Goal: Information Seeking & Learning: Learn about a topic

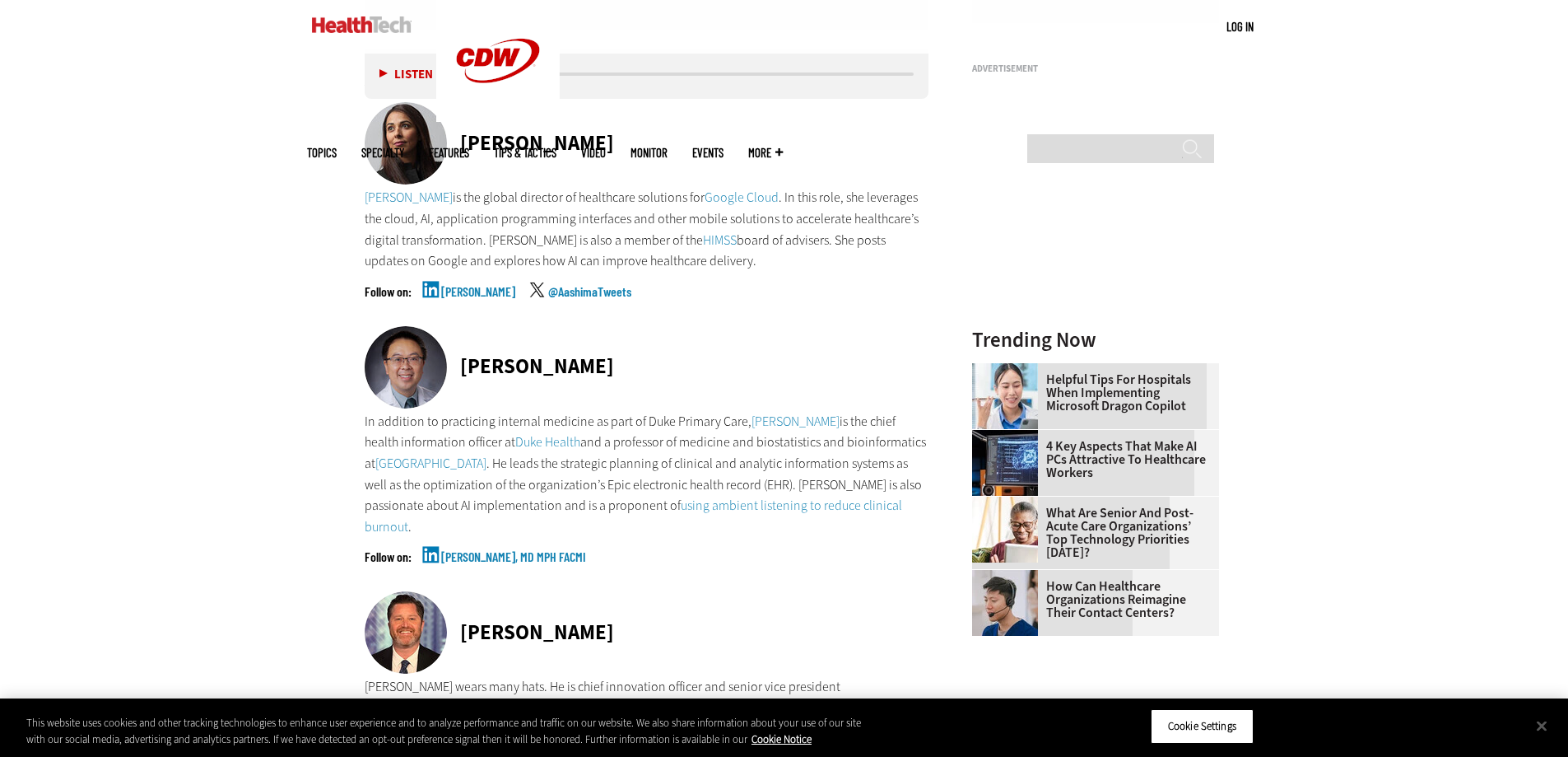
scroll to position [1744, 0]
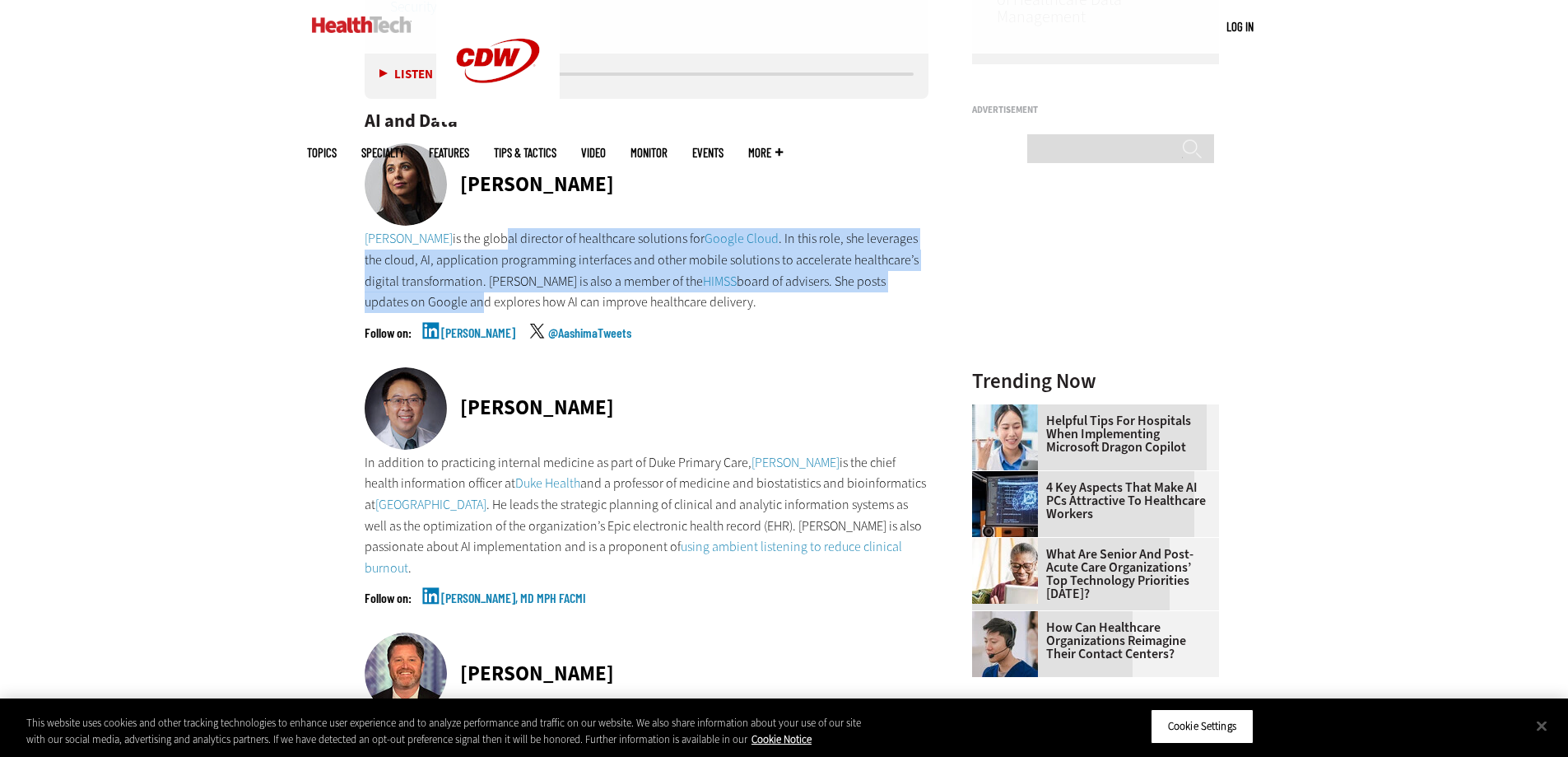
drag, startPoint x: 495, startPoint y: 239, endPoint x: 408, endPoint y: 299, distance: 105.7
click at [408, 299] on p "[PERSON_NAME] is the global director of healthcare solutions for Google Cloud .…" at bounding box center [647, 270] width 564 height 84
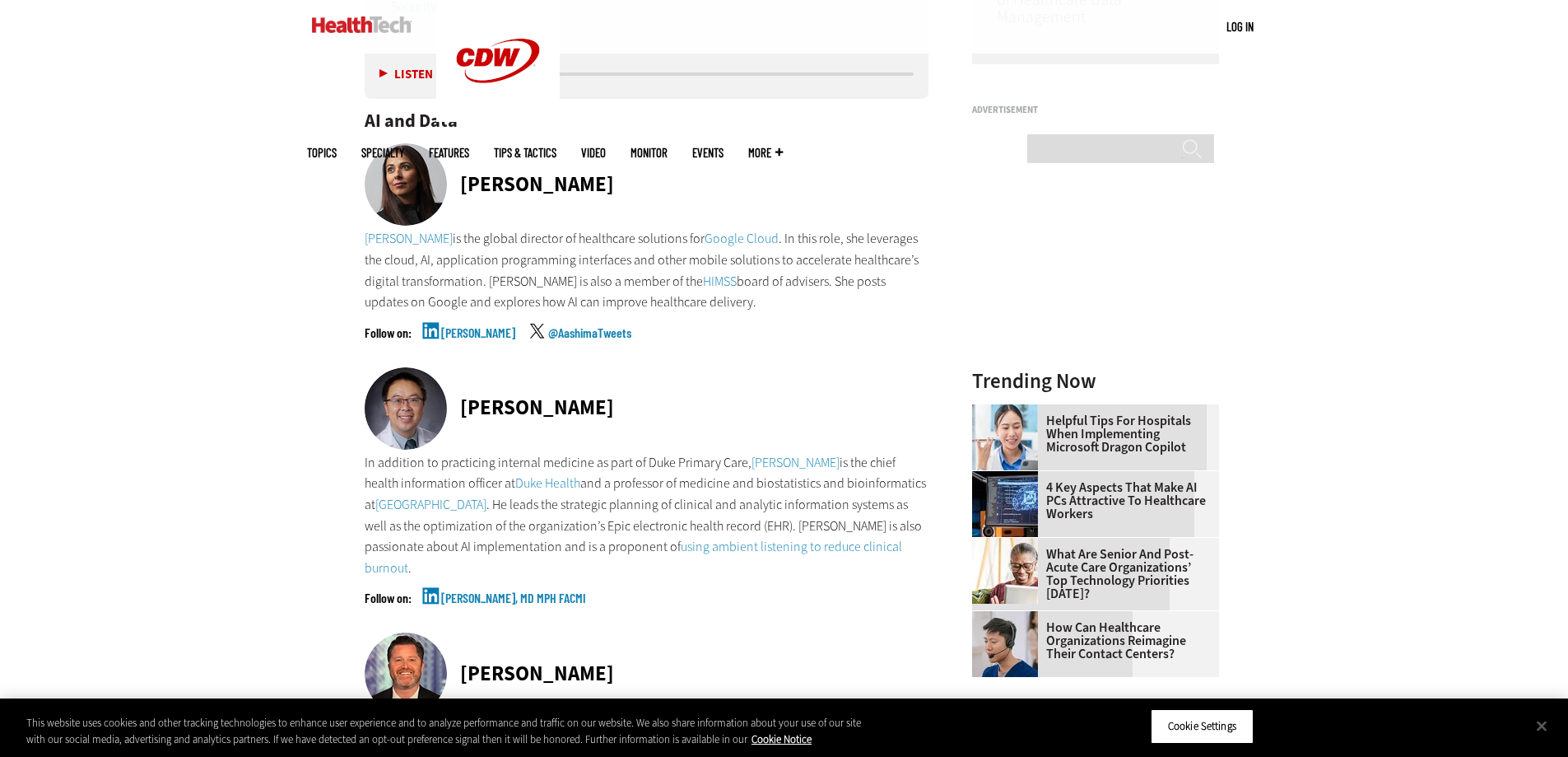
click at [589, 331] on link "@AashimaTweets" at bounding box center [590, 346] width 83 height 41
click at [485, 331] on link "[PERSON_NAME]" at bounding box center [478, 346] width 74 height 41
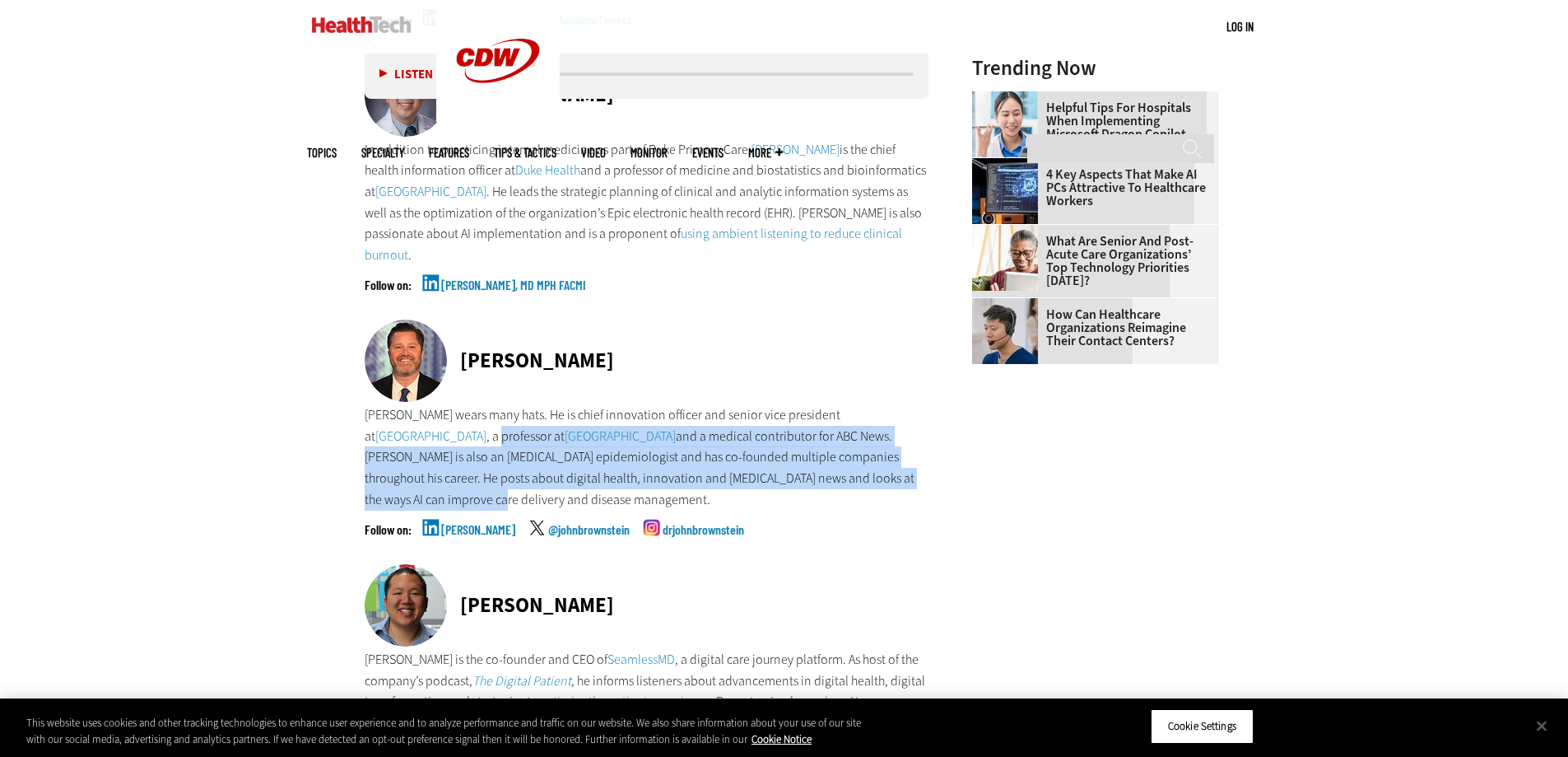
drag, startPoint x: 478, startPoint y: 428, endPoint x: 473, endPoint y: 489, distance: 61.2
click at [473, 489] on p "[PERSON_NAME] wears many hats. He is chief innovation officer and senior vice p…" at bounding box center [647, 457] width 564 height 105
click at [789, 480] on p "[PERSON_NAME] wears many hats. He is chief innovation officer and senior vice p…" at bounding box center [647, 457] width 564 height 105
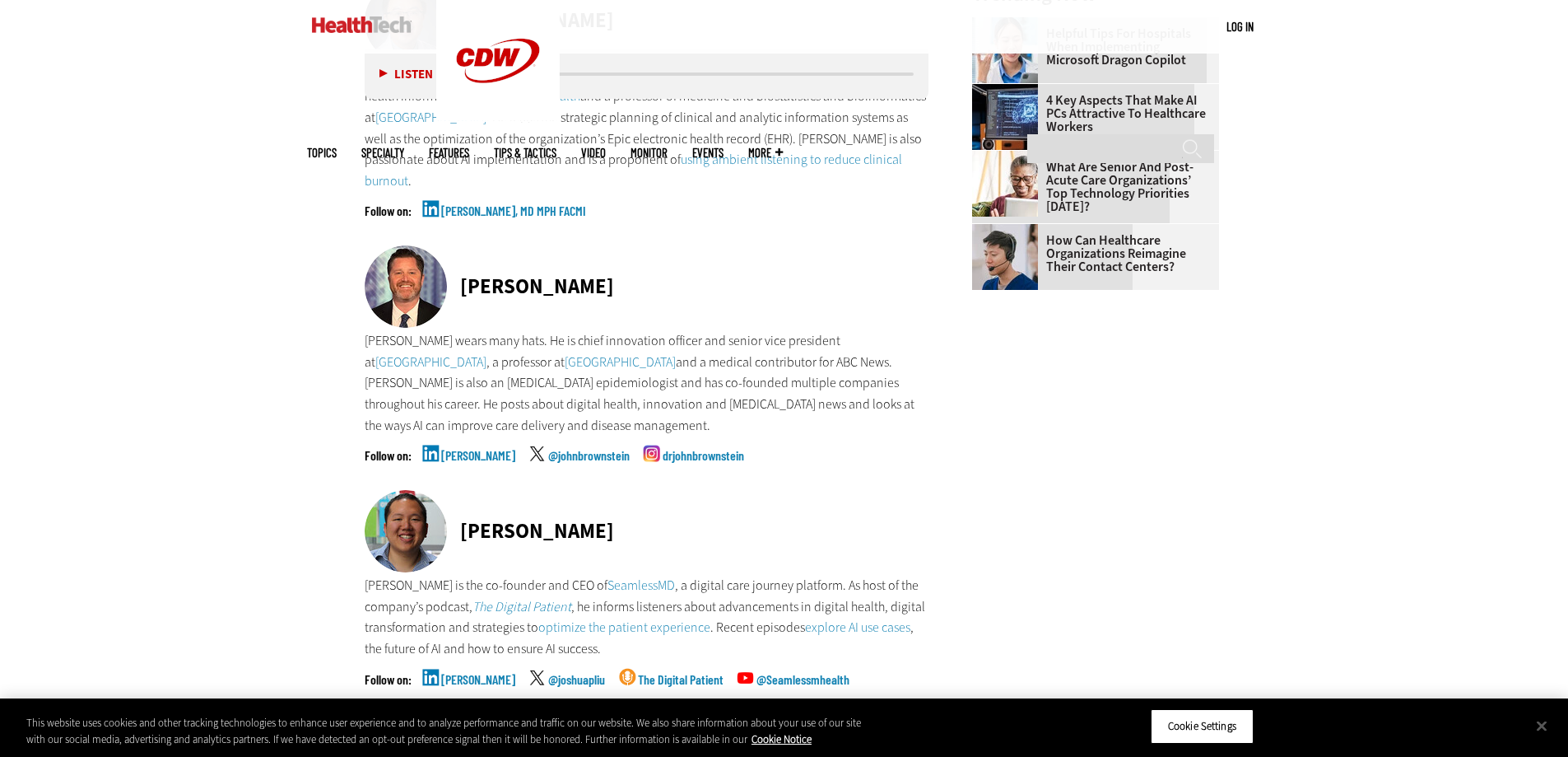
scroll to position [2134, 0]
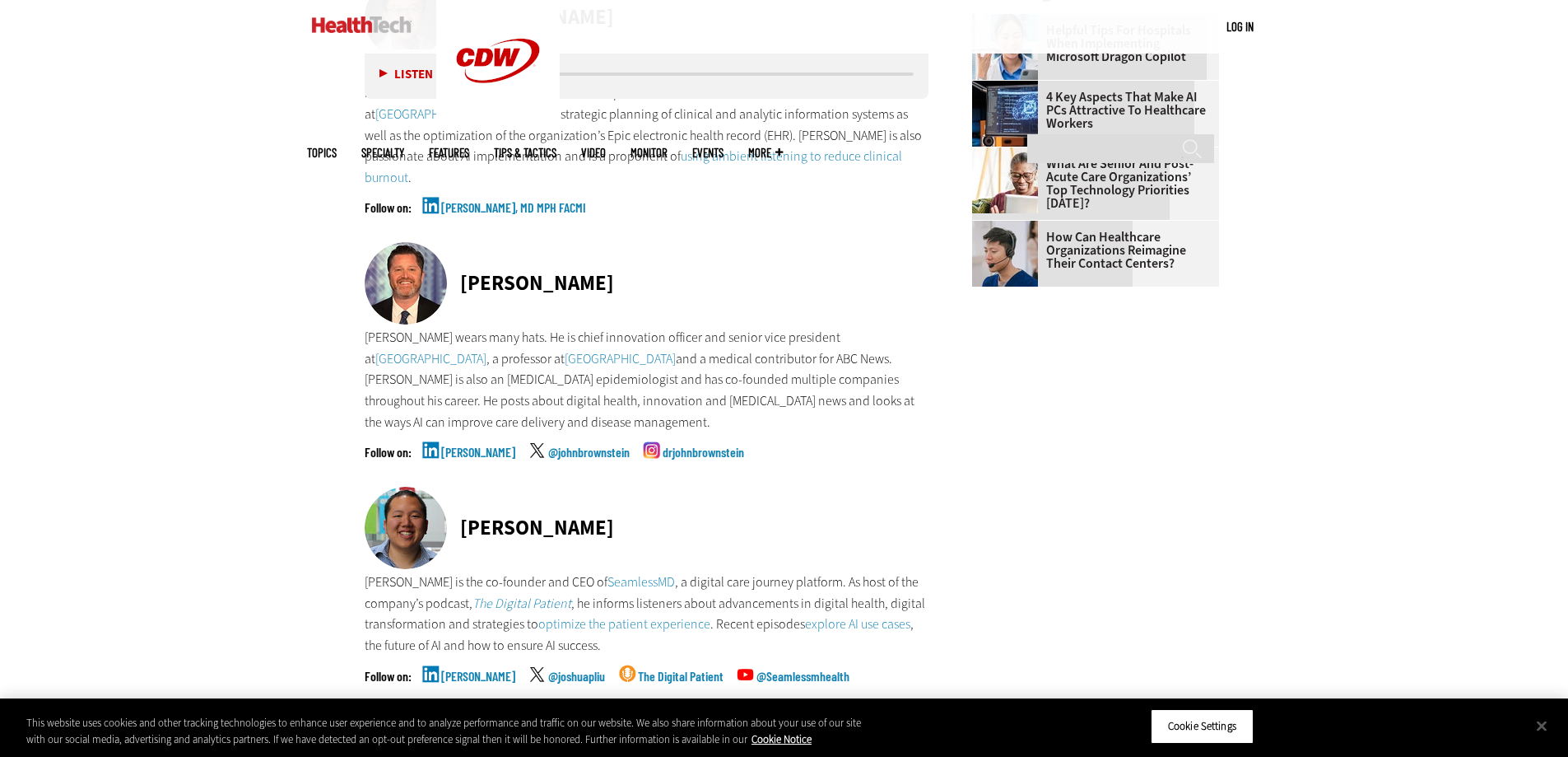
click at [485, 450] on link "[PERSON_NAME]" at bounding box center [478, 466] width 74 height 41
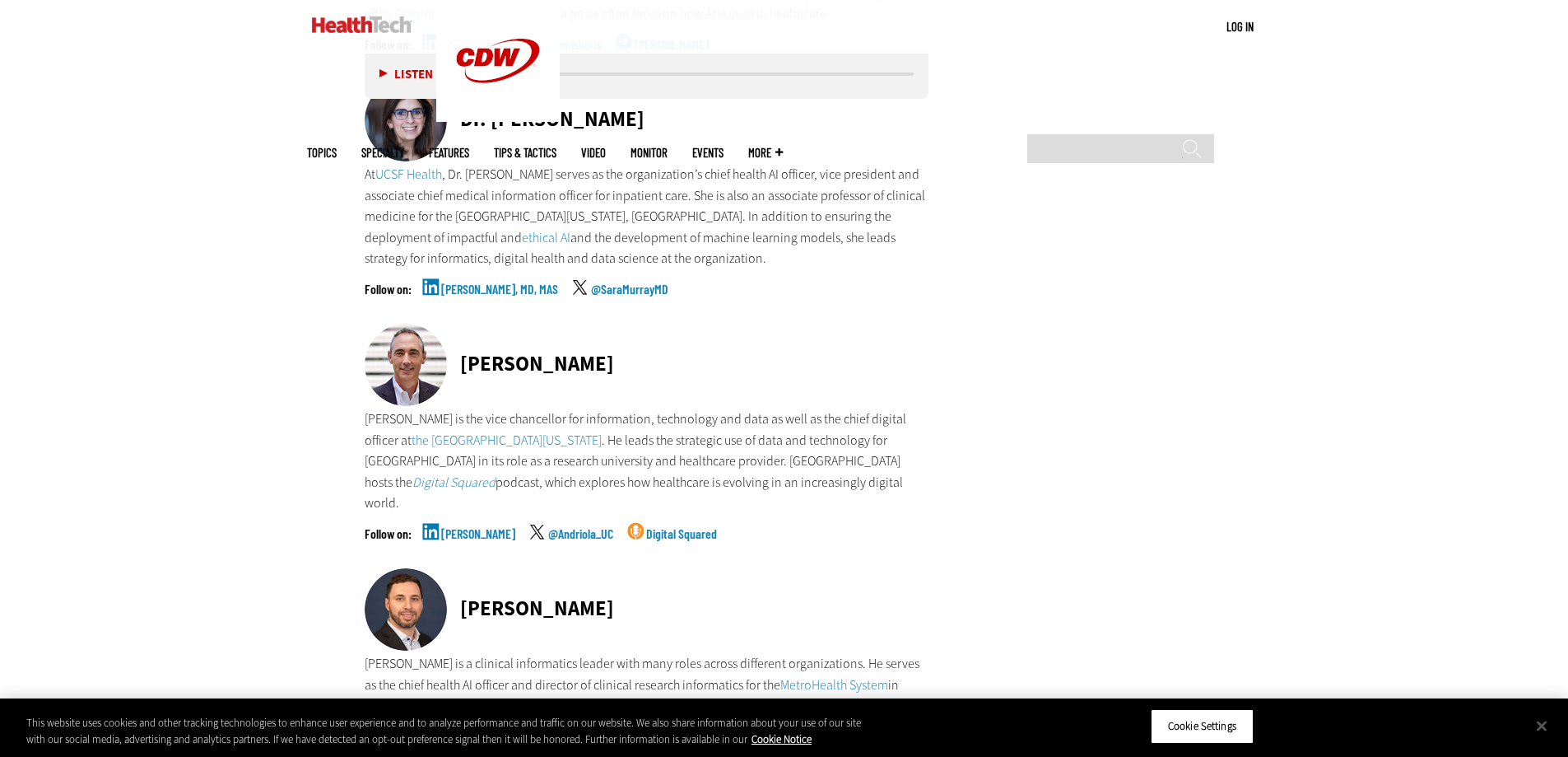
scroll to position [3513, 0]
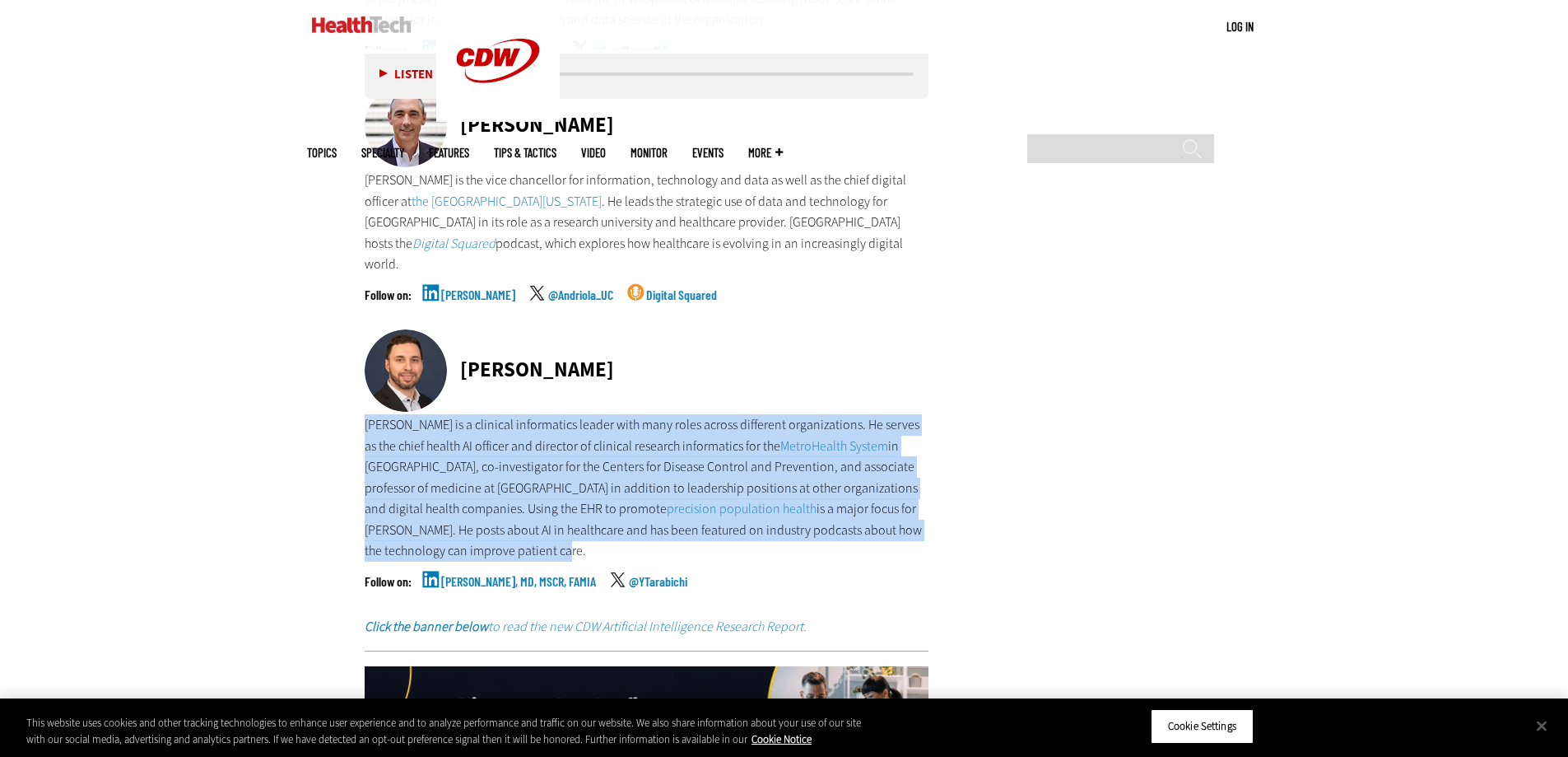
drag, startPoint x: 661, startPoint y: 536, endPoint x: 349, endPoint y: 411, distance: 336.1
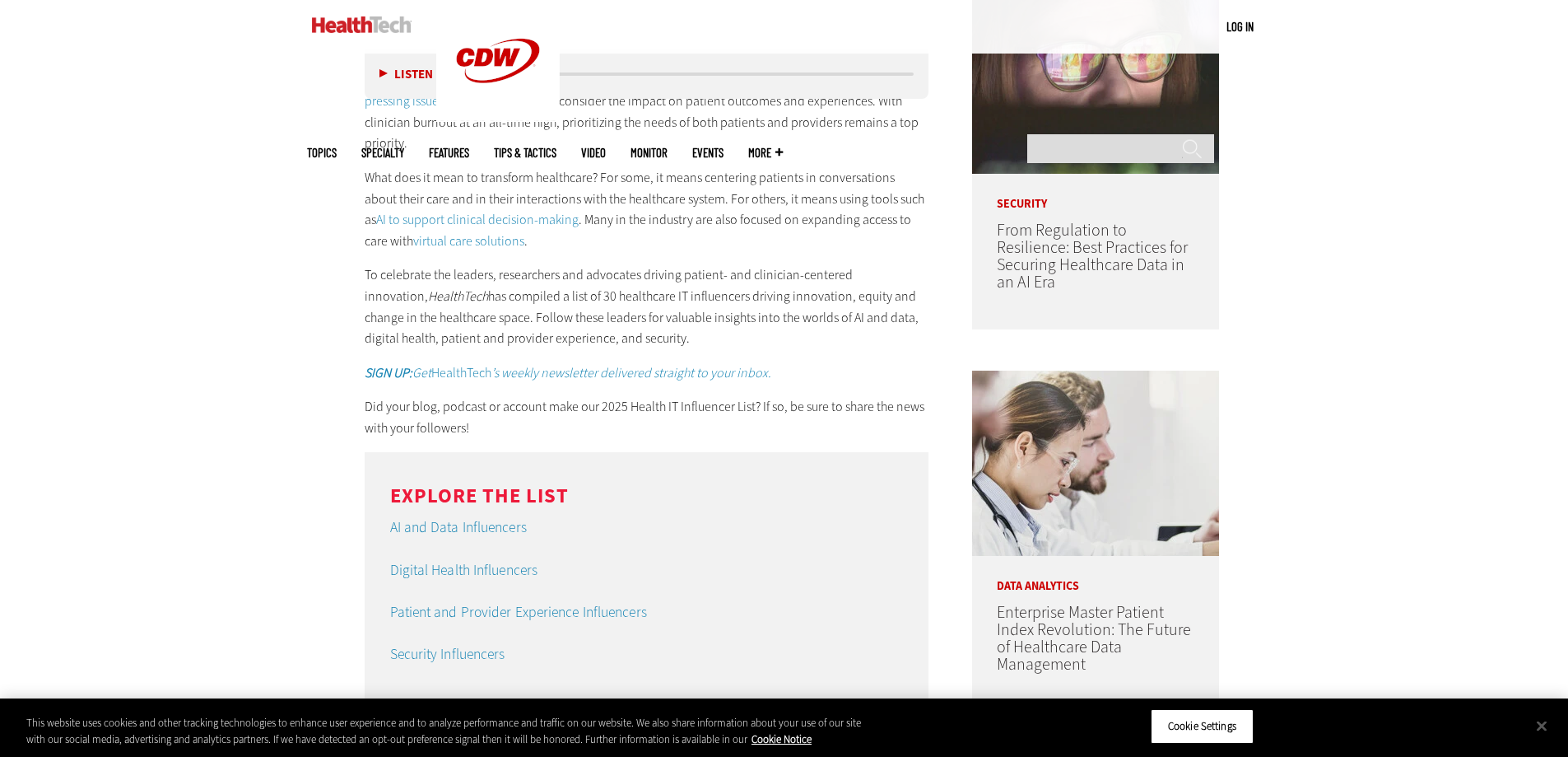
scroll to position [1097, 0]
